Goal: Transaction & Acquisition: Obtain resource

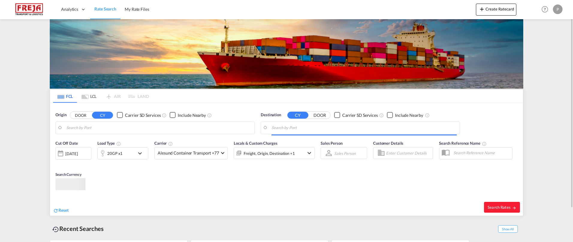
type input "[PERSON_NAME]/[GEOGRAPHIC_DATA], PKBQM"
type input "[GEOGRAPHIC_DATA] ([GEOGRAPHIC_DATA]), [GEOGRAPHIC_DATA]"
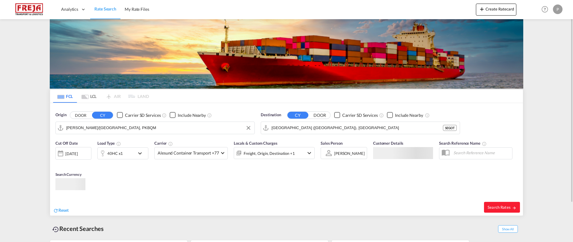
click at [122, 124] on input "[PERSON_NAME]/[GEOGRAPHIC_DATA], PKBQM" at bounding box center [158, 127] width 185 height 9
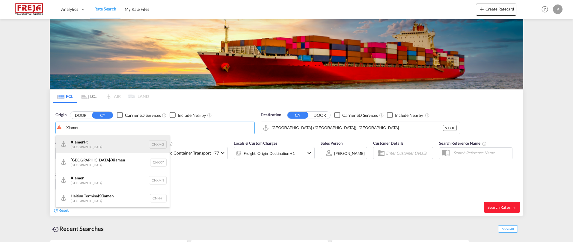
click at [113, 145] on div "Xiamen Pt China CNXMG" at bounding box center [113, 144] width 114 height 18
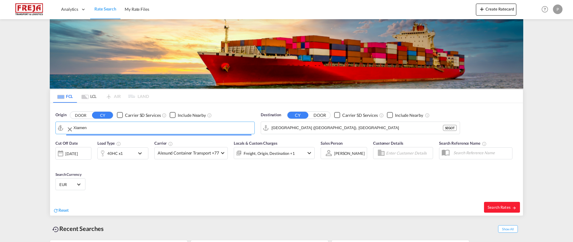
type input "Xiamen Pt, CNXMG"
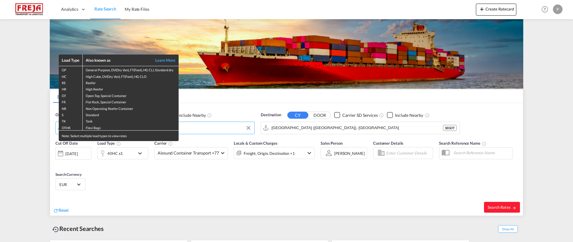
click at [194, 181] on div "Load Type Also known as Learn More GP General Purpose, DV(Dry Van), FT(Feet), H…" at bounding box center [286, 121] width 573 height 242
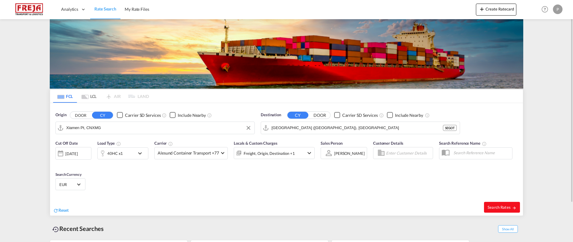
click at [496, 209] on span "Search Rates" at bounding box center [501, 207] width 29 height 5
type input "CNXMG to SEGOT / [DATE]"
